Goal: Contribute content

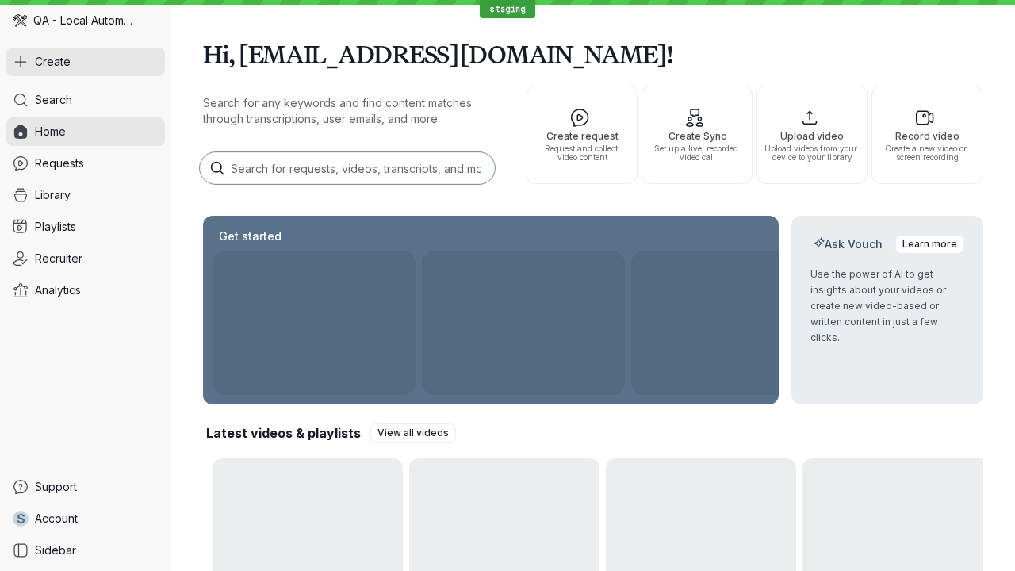
click at [86, 62] on button "Create" at bounding box center [85, 62] width 159 height 29
